Goal: Find specific fact: Find specific fact

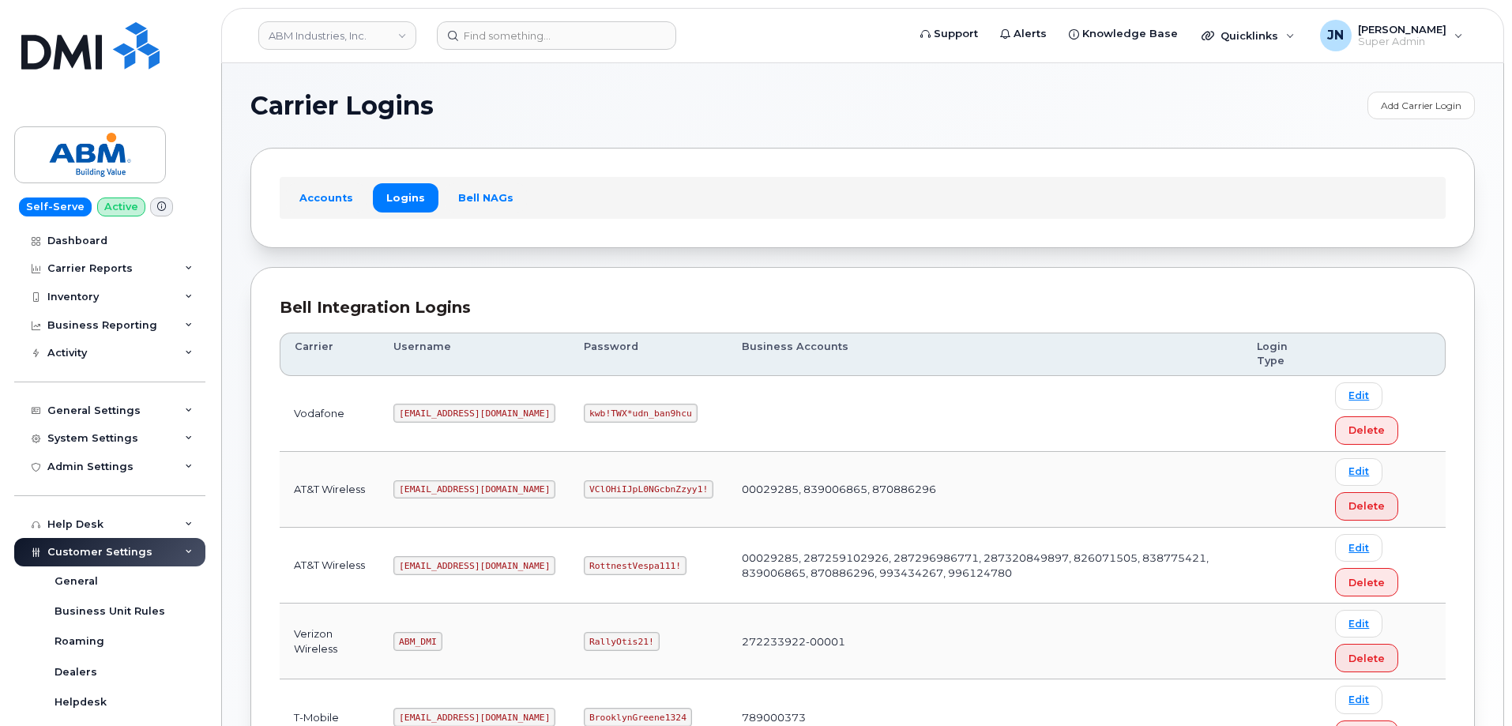
scroll to position [211, 0]
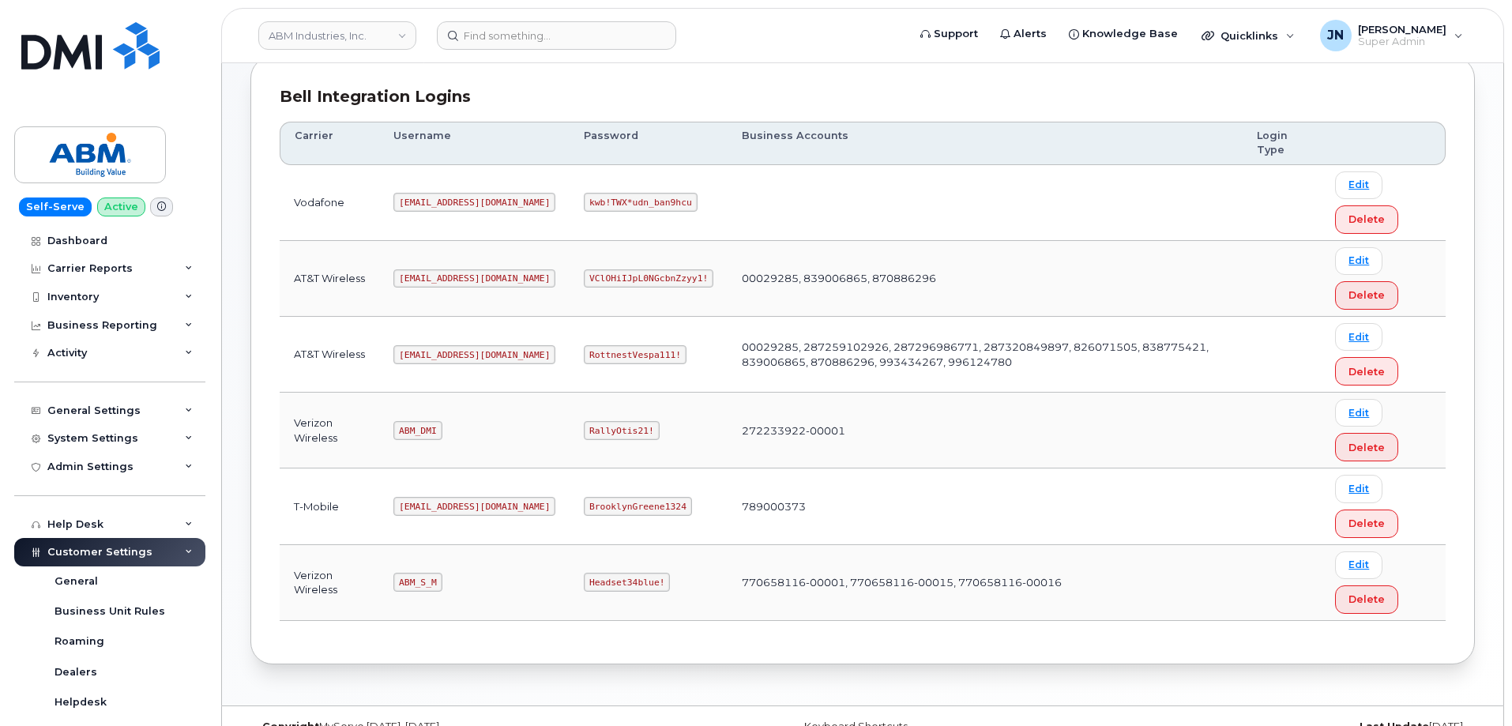
click at [422, 354] on code "[EMAIL_ADDRESS][DOMAIN_NAME]" at bounding box center [474, 354] width 162 height 19
click at [423, 353] on code "[EMAIL_ADDRESS][DOMAIN_NAME]" at bounding box center [474, 354] width 162 height 19
click at [427, 353] on code "[EMAIL_ADDRESS][DOMAIN_NAME]" at bounding box center [474, 354] width 162 height 19
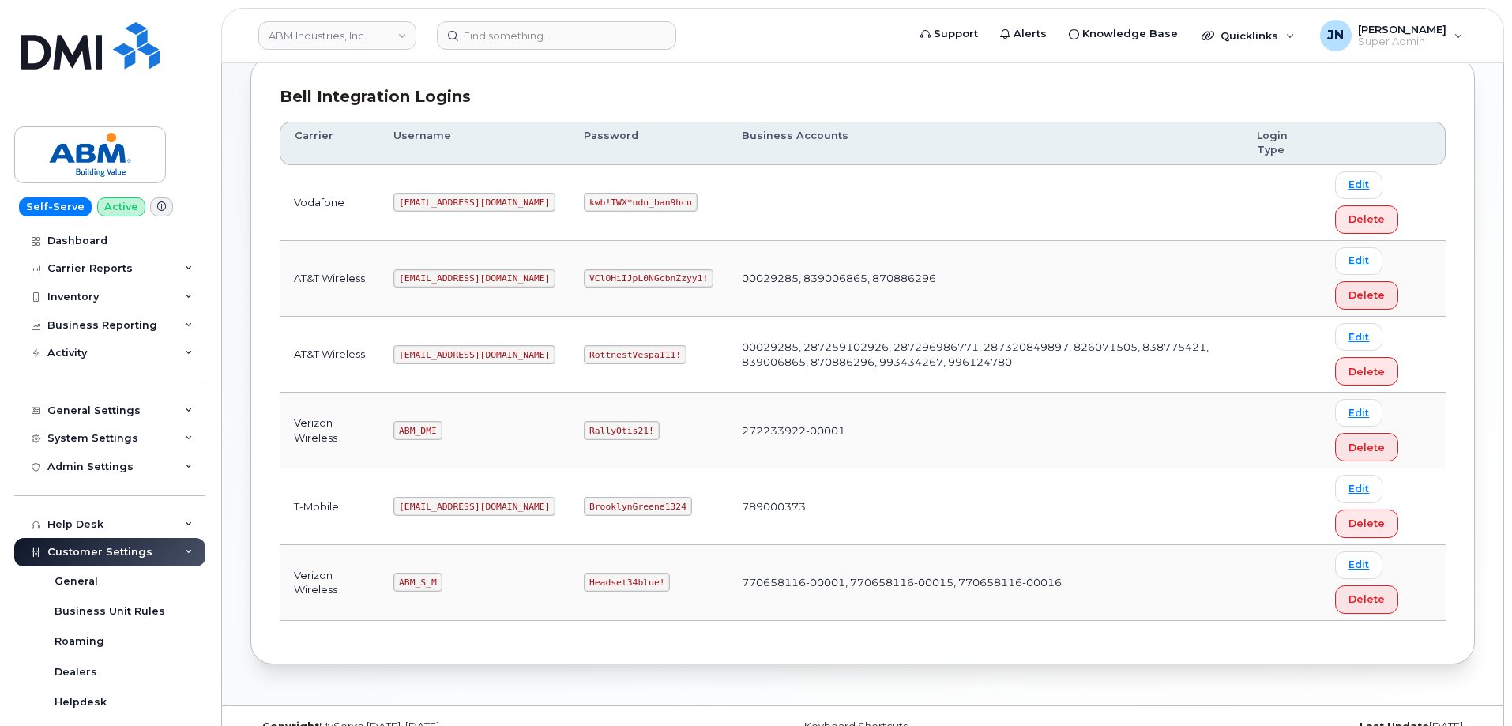
click at [584, 352] on code "RottnestVespa111!" at bounding box center [635, 354] width 103 height 19
copy code "RottnestVespa111!"
